Goal: Information Seeking & Learning: Find specific fact

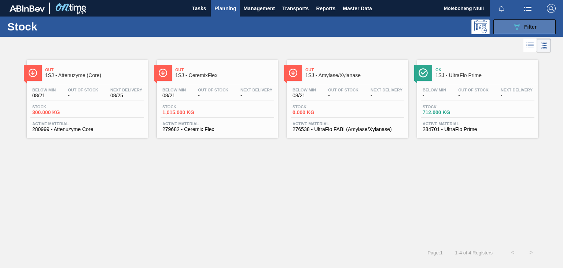
click at [506, 28] on button "089F7B8B-B2A5-4AFE-B5C0-19BA573D28AC Filter" at bounding box center [524, 26] width 62 height 15
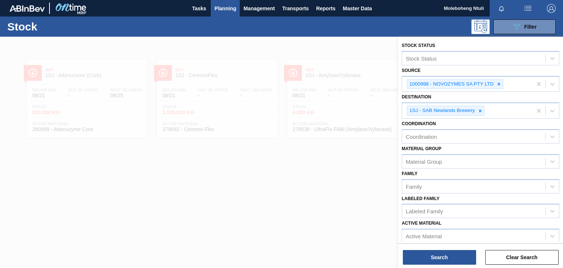
click at [288, 206] on div at bounding box center [281, 171] width 563 height 268
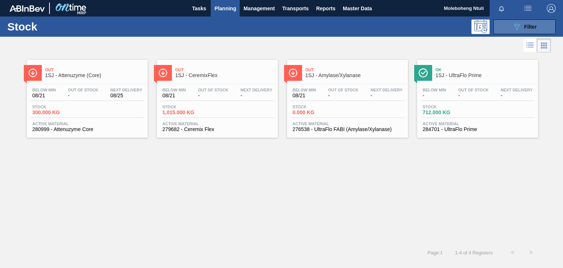
click at [507, 26] on button "089F7B8B-B2A5-4AFE-B5C0-19BA573D28AC Filter" at bounding box center [524, 26] width 62 height 15
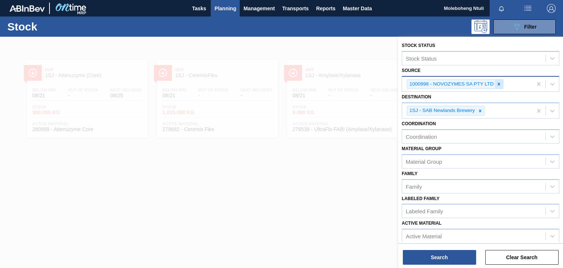
click at [499, 83] on icon at bounding box center [498, 83] width 5 height 5
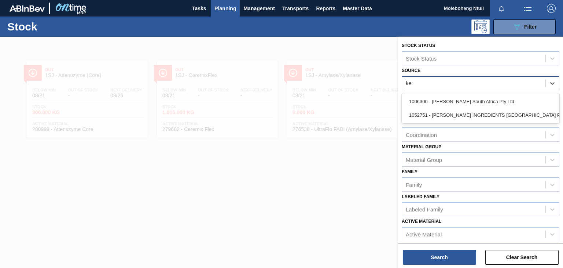
type input "ker"
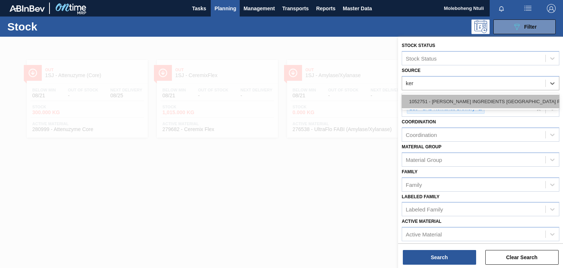
click at [506, 99] on div "1052751 - [PERSON_NAME] INGREDIENTS [GEOGRAPHIC_DATA] PTY" at bounding box center [481, 102] width 158 height 14
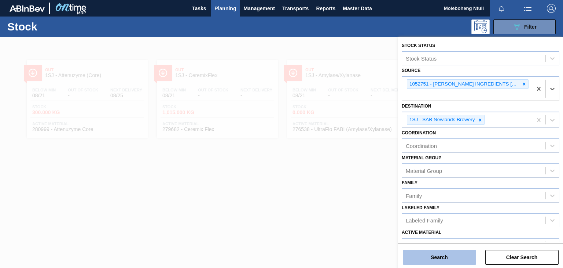
click at [453, 251] on button "Search" at bounding box center [439, 257] width 73 height 15
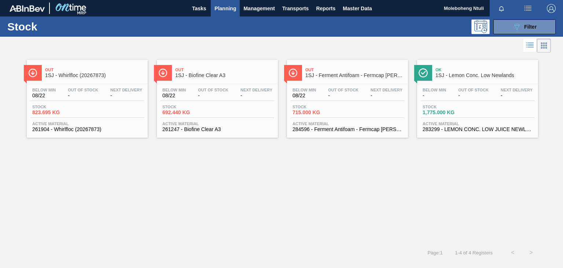
click at [130, 74] on span "1SJ - Whirlfloc (20267873)" at bounding box center [94, 75] width 99 height 5
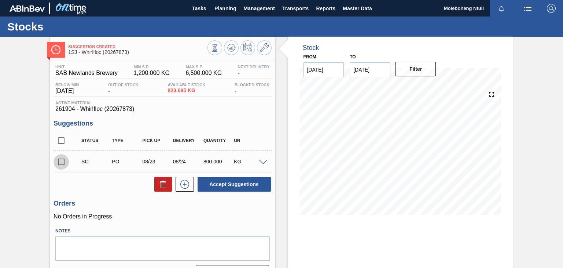
click at [64, 162] on input "checkbox" at bounding box center [61, 161] width 15 height 15
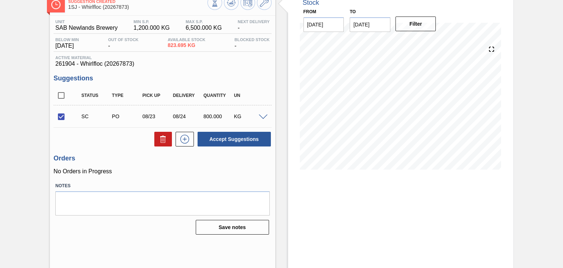
scroll to position [48, 0]
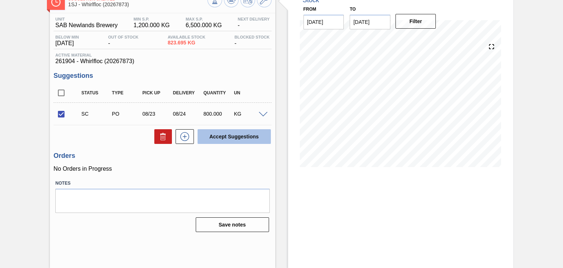
click at [230, 135] on button "Accept Suggestions" at bounding box center [234, 136] width 73 height 15
checkbox input "false"
click at [60, 115] on input "checkbox" at bounding box center [61, 113] width 15 height 15
click at [229, 141] on button "Accept Suggestions" at bounding box center [234, 136] width 73 height 15
checkbox input "false"
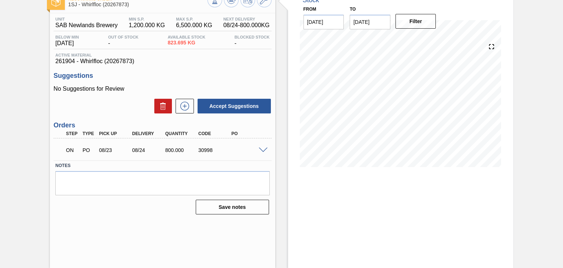
click at [263, 147] on span at bounding box center [263, 149] width 9 height 5
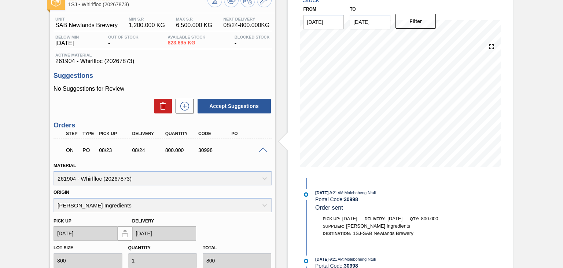
click at [263, 147] on span at bounding box center [263, 149] width 9 height 5
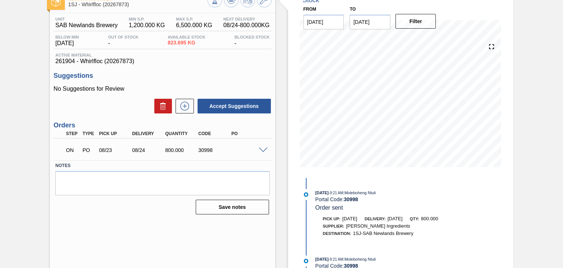
click at [262, 145] on div "ON PO 08/23 08/24 800.000 30998" at bounding box center [163, 149] width 218 height 18
click at [261, 148] on span at bounding box center [263, 149] width 9 height 5
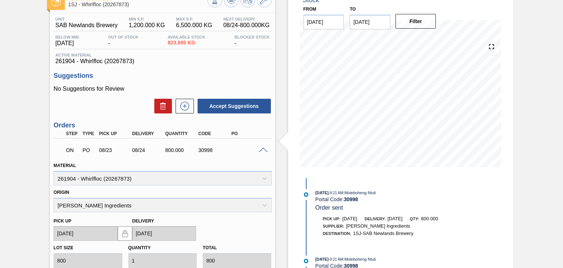
click at [261, 148] on span at bounding box center [263, 149] width 9 height 5
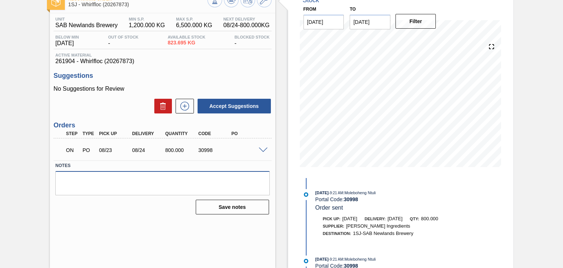
click at [156, 175] on textarea at bounding box center [162, 183] width 214 height 24
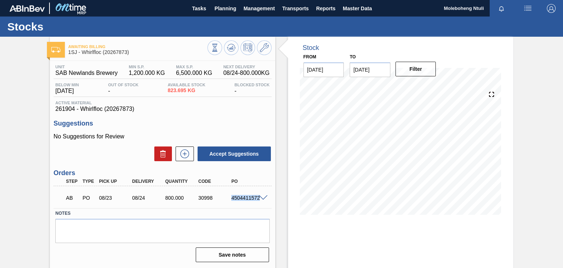
drag, startPoint x: 231, startPoint y: 197, endPoint x: 261, endPoint y: 198, distance: 29.7
click at [261, 198] on div "AB PO 08/23 08/24 800.000 30998 4504411572" at bounding box center [163, 197] width 218 height 18
copy div "4504411572"
